Goal: Task Accomplishment & Management: Manage account settings

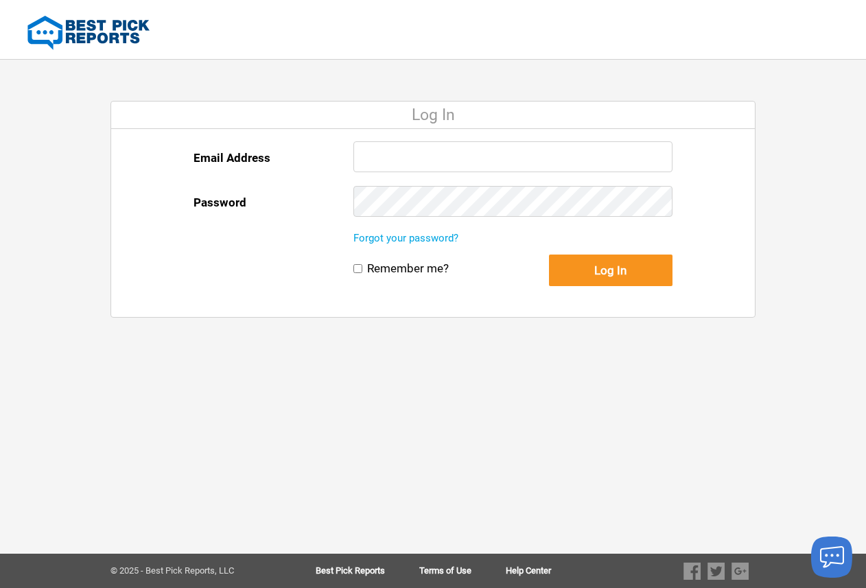
type input "Katie@zampiellopaint.com"
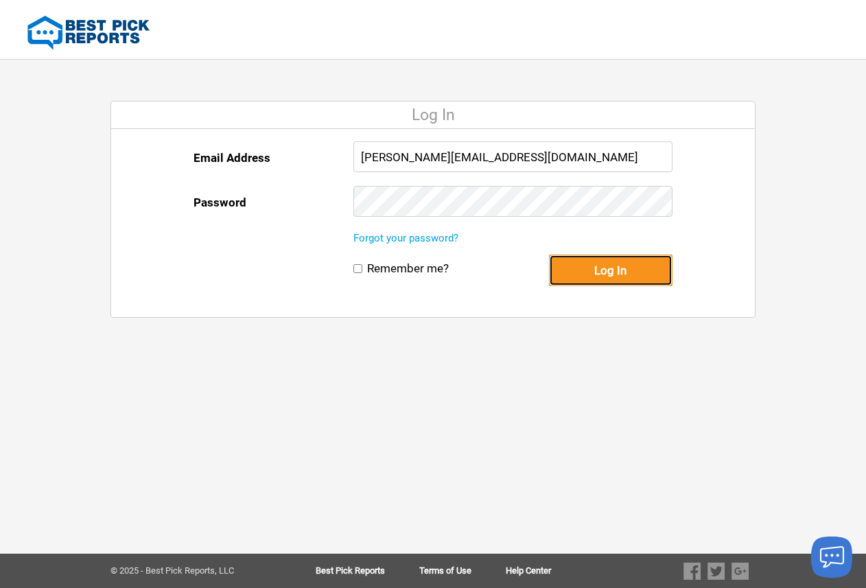
click at [600, 282] on button "Log In" at bounding box center [611, 271] width 124 height 32
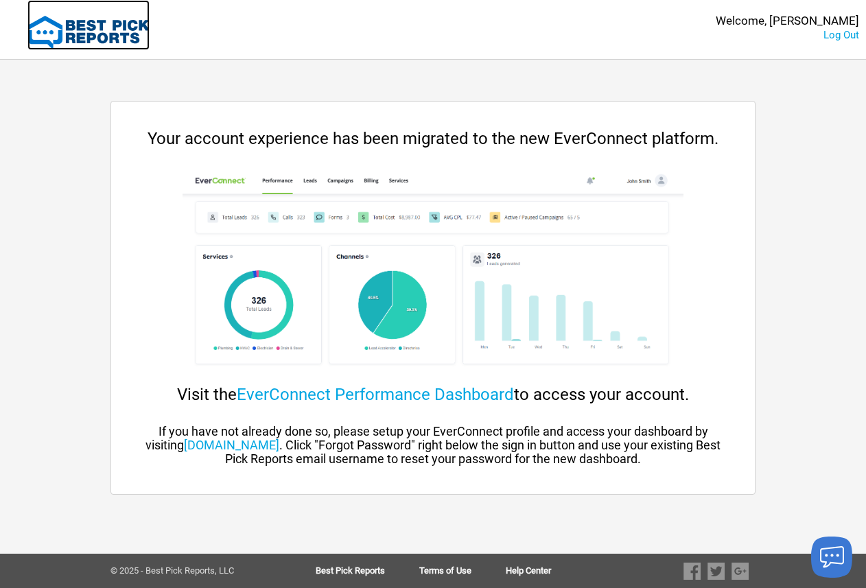
click at [91, 30] on img at bounding box center [88, 33] width 122 height 34
